Goal: Information Seeking & Learning: Learn about a topic

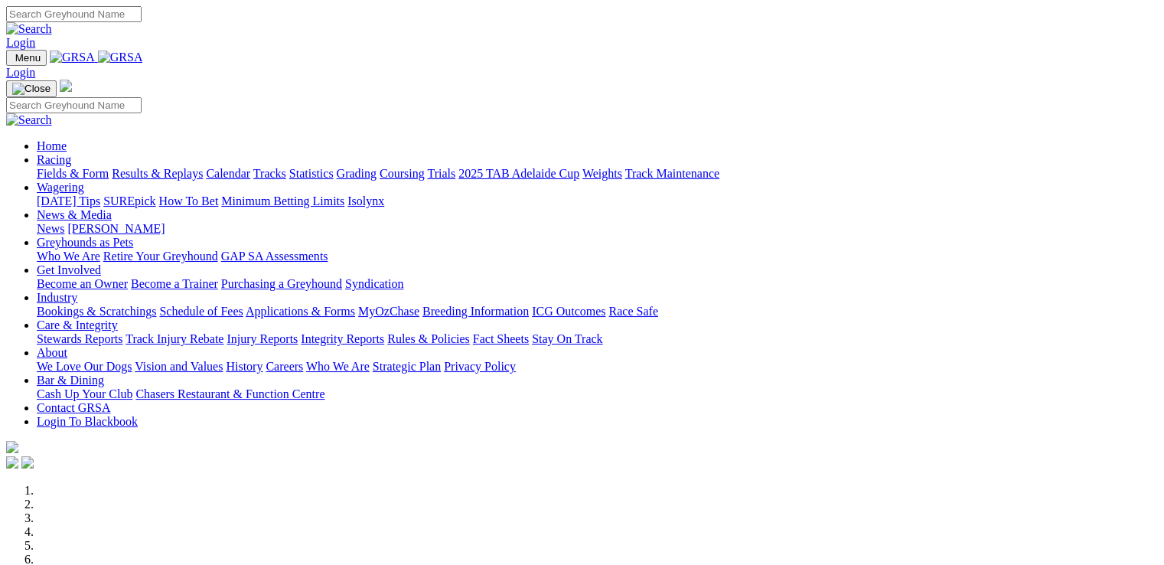
click at [71, 153] on link "Racing" at bounding box center [54, 159] width 34 height 13
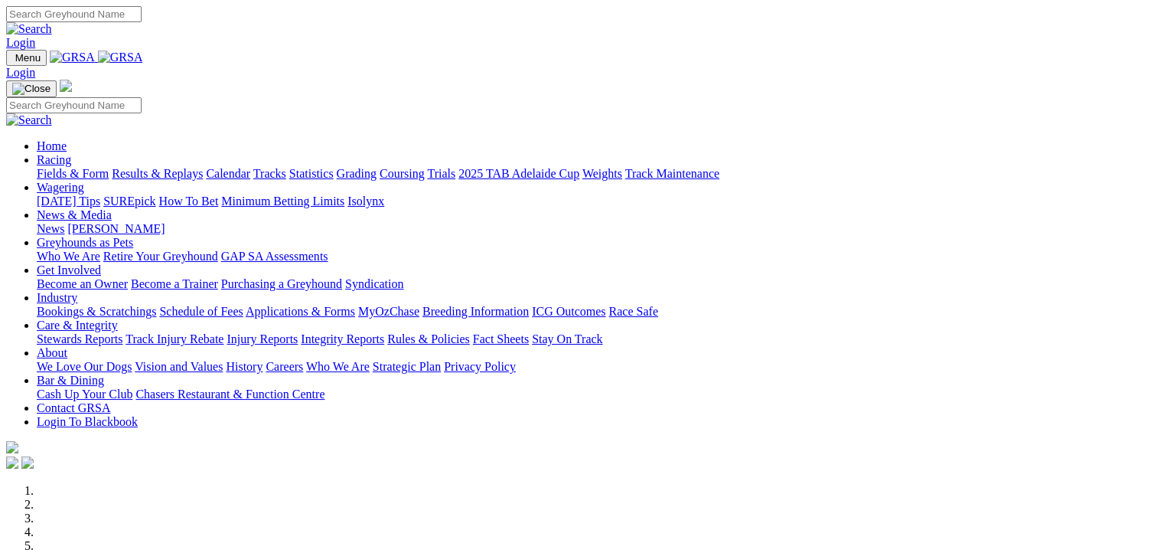
click at [250, 167] on link "Calendar" at bounding box center [228, 173] width 44 height 13
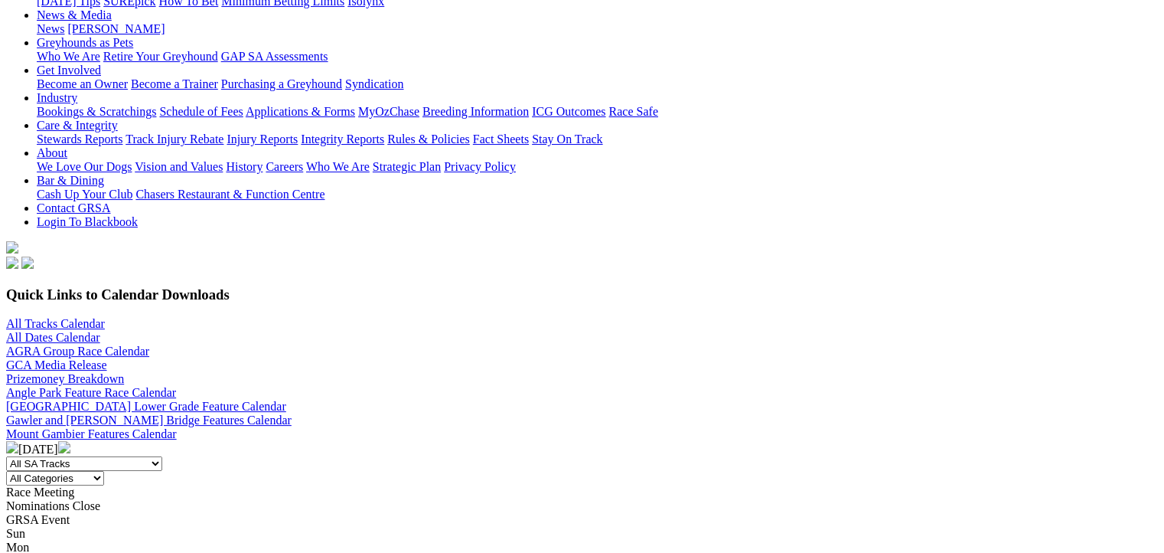
scroll to position [230, 0]
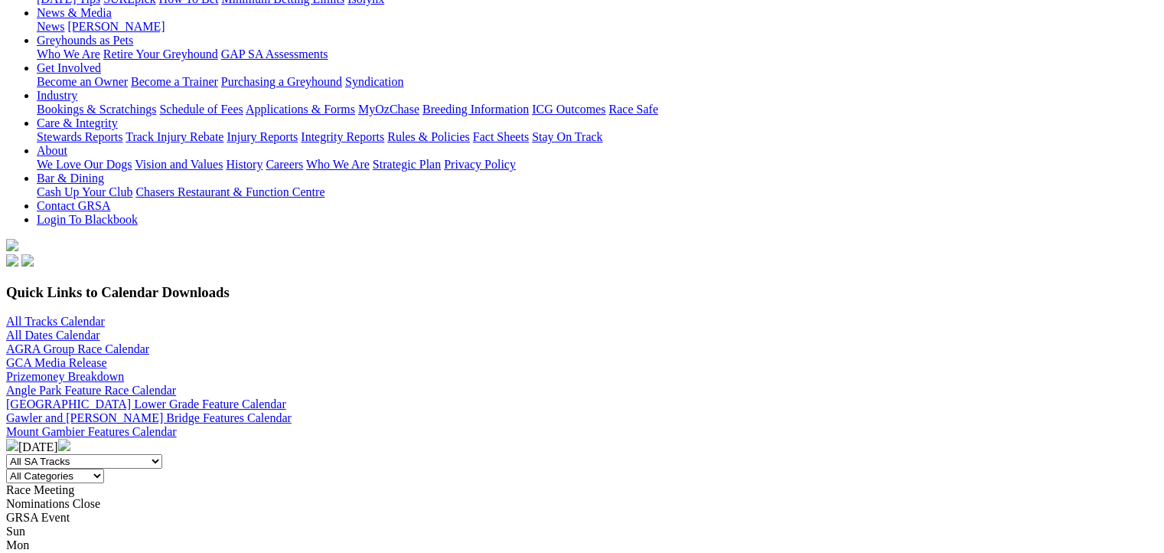
click at [70, 439] on img at bounding box center [64, 445] width 12 height 12
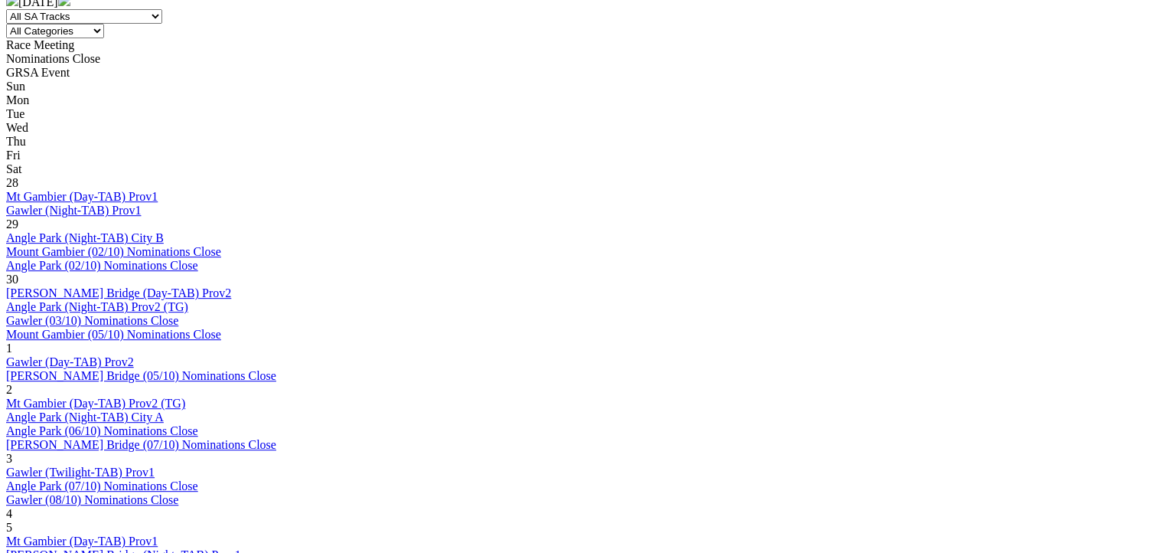
scroll to position [689, 0]
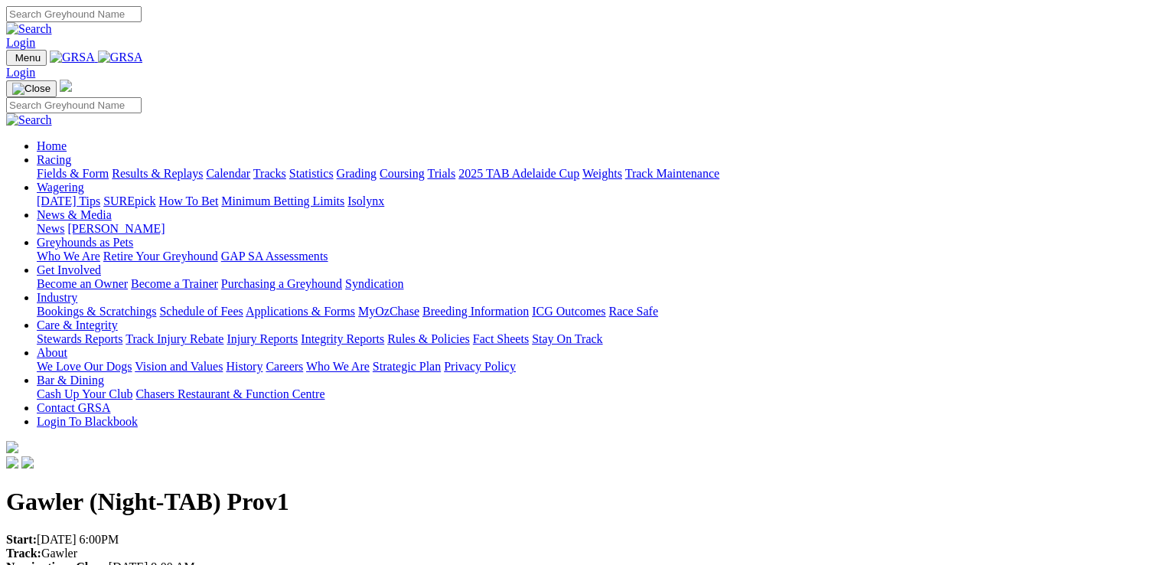
drag, startPoint x: 845, startPoint y: 159, endPoint x: 847, endPoint y: 126, distance: 33.0
click at [845, 488] on h1 "Gawler (Night-TAB) Prov1" at bounding box center [582, 502] width 1152 height 28
